Goal: Task Accomplishment & Management: Manage account settings

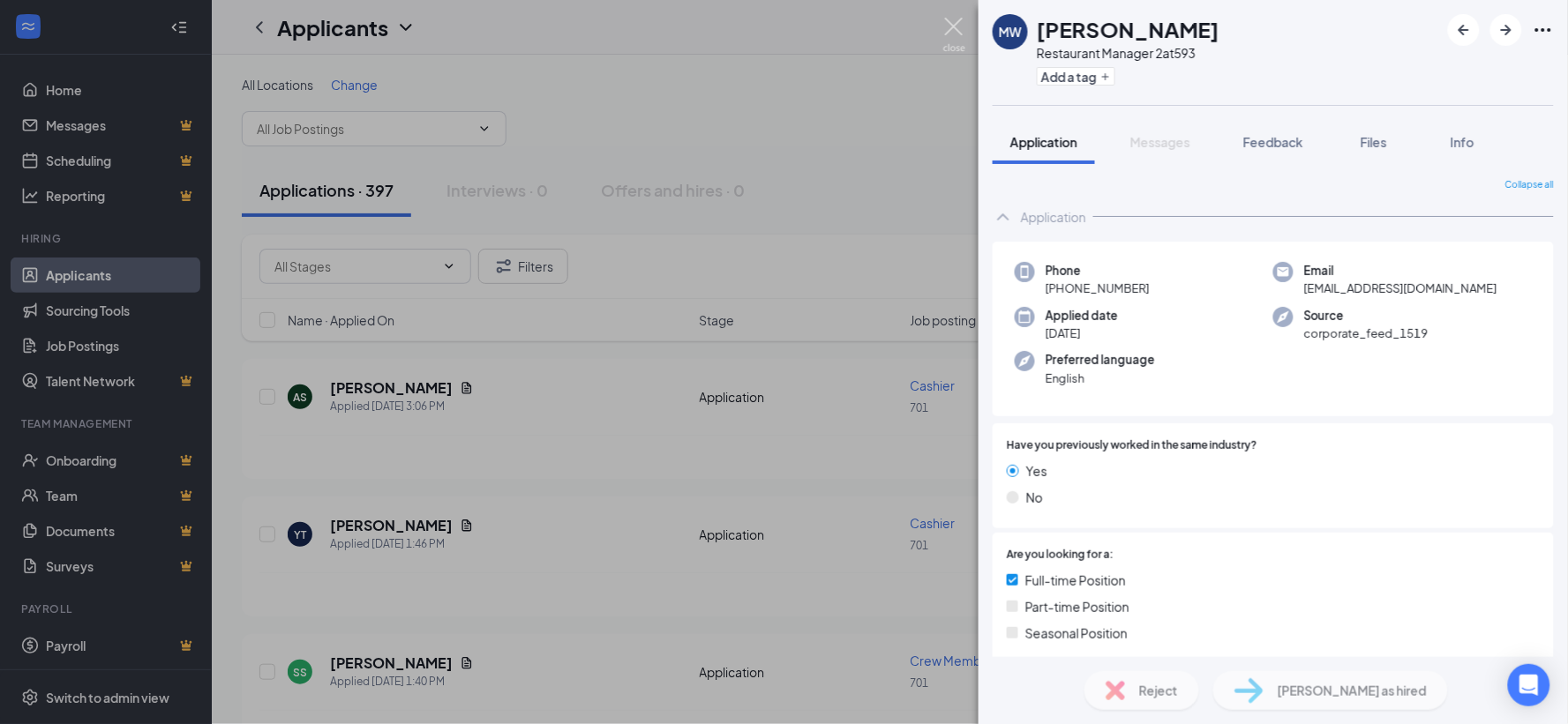
click at [960, 29] on img at bounding box center [954, 35] width 22 height 35
